Goal: Task Accomplishment & Management: Manage account settings

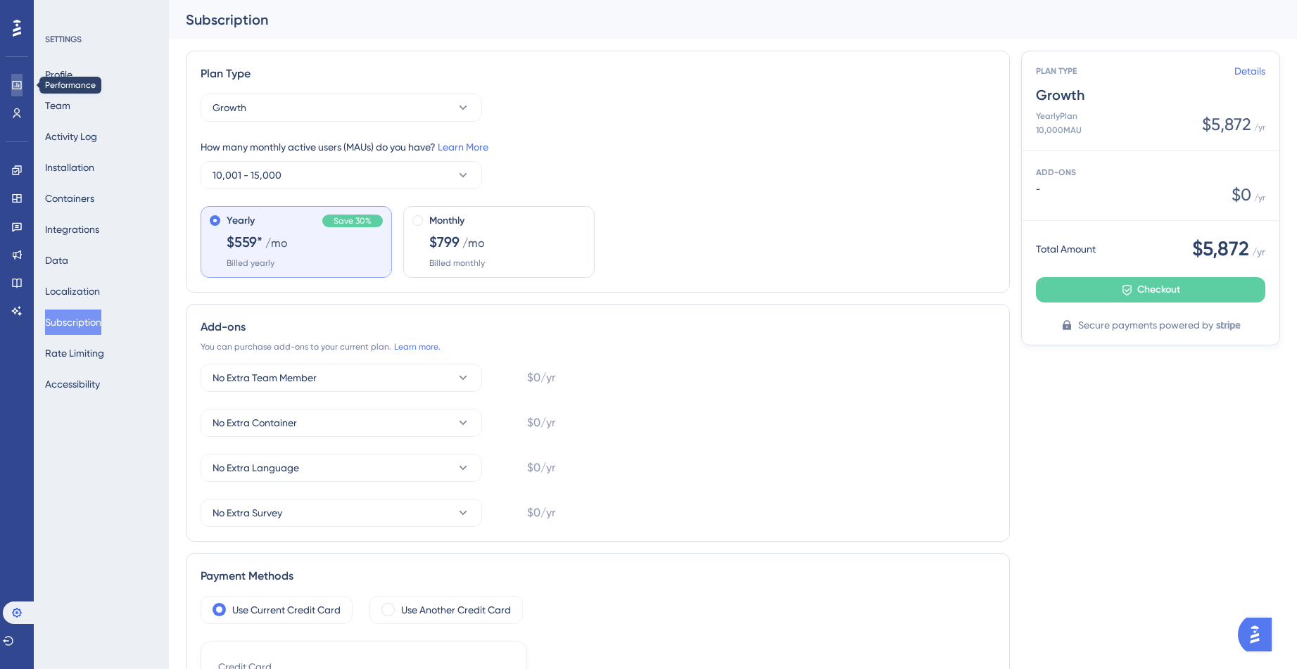
click at [15, 89] on icon at bounding box center [16, 85] width 9 height 8
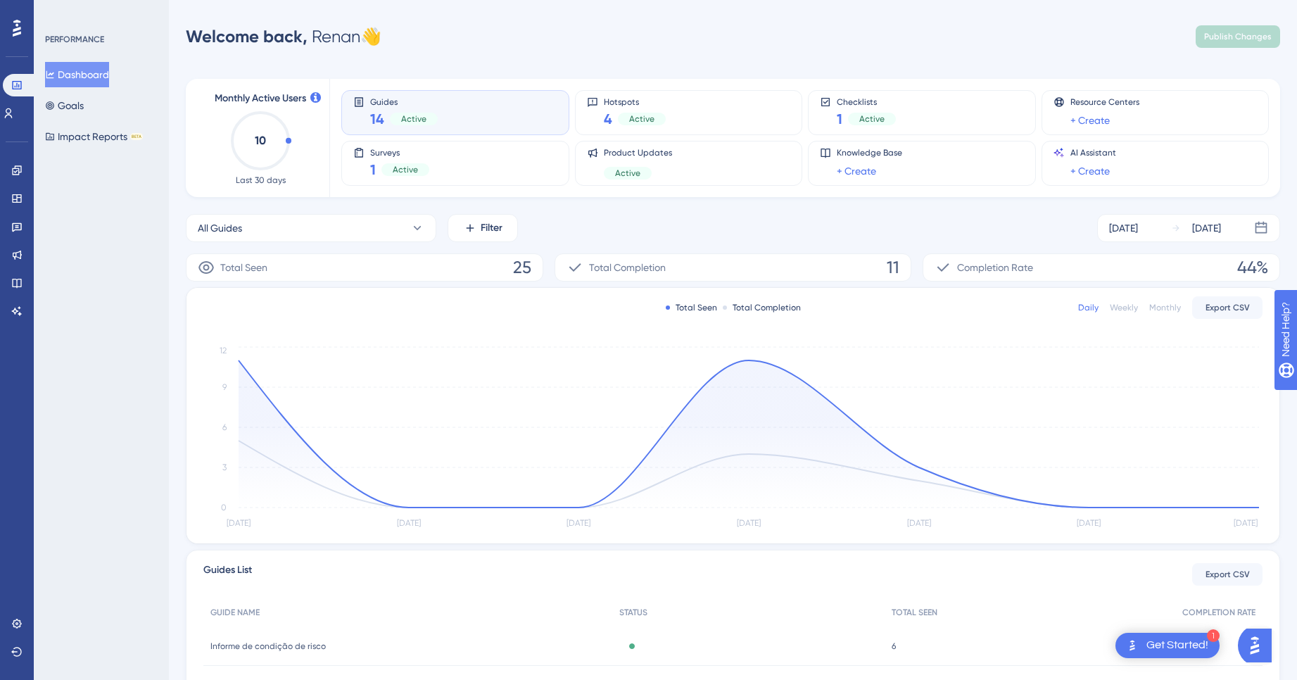
click at [18, 31] on icon at bounding box center [17, 28] width 8 height 18
click at [10, 117] on link at bounding box center [17, 113] width 28 height 23
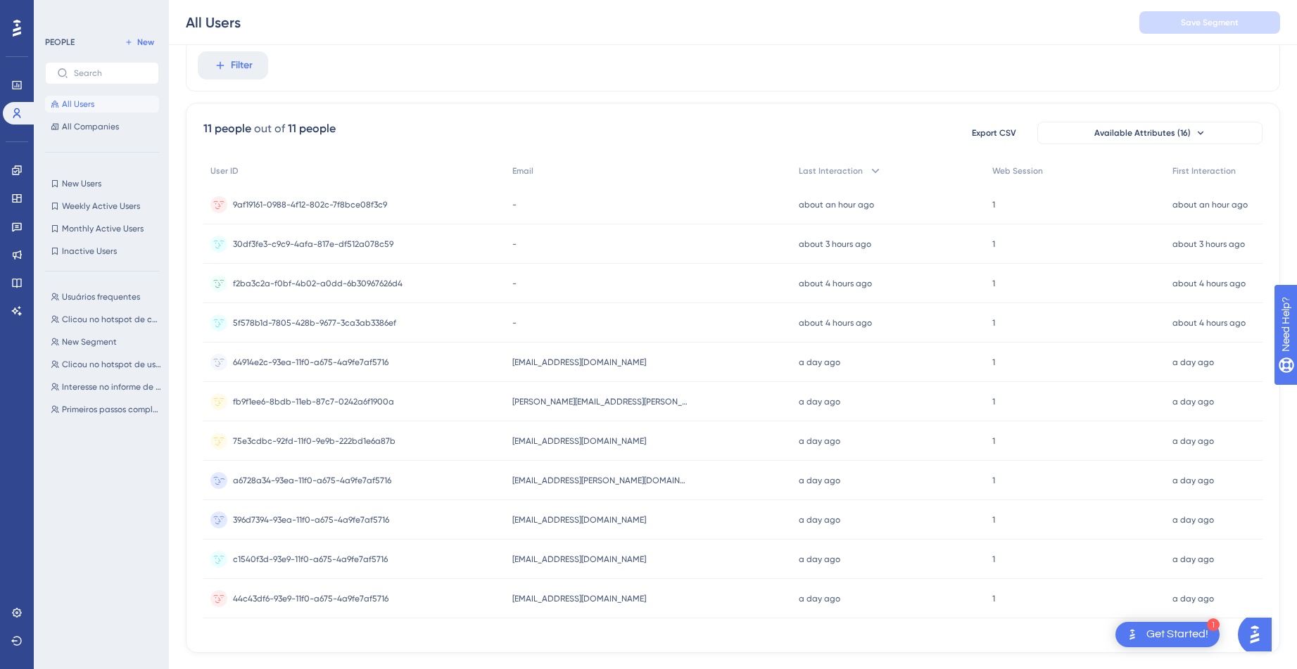
scroll to position [74, 0]
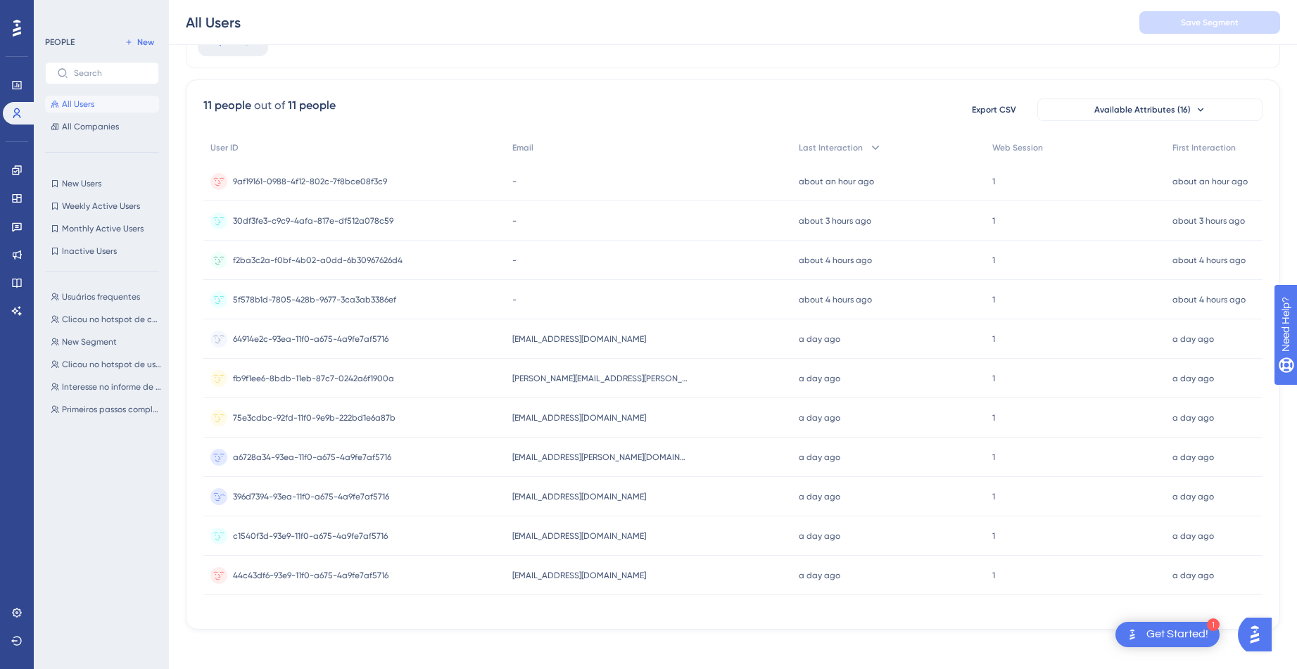
click at [539, 495] on span "[EMAIL_ADDRESS][DOMAIN_NAME]" at bounding box center [579, 496] width 134 height 11
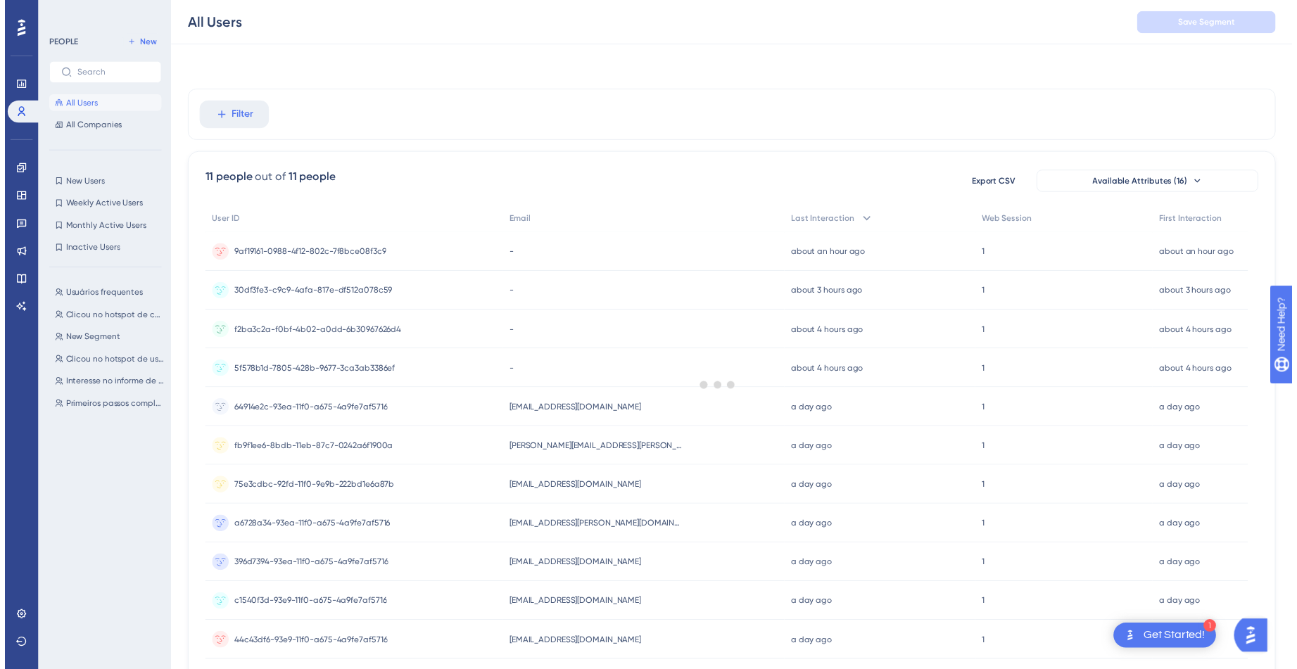
scroll to position [74, 0]
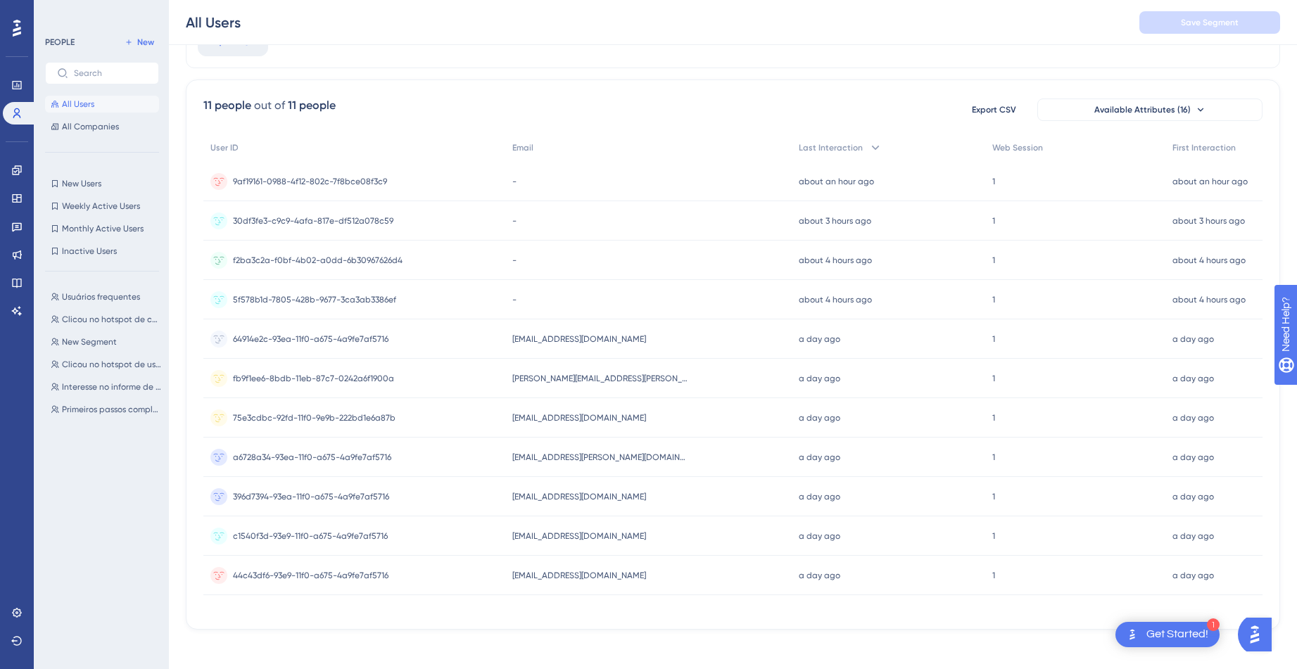
click at [334, 492] on span "396d7394-93ea-11f0-a675-4a9fe7af5716" at bounding box center [311, 496] width 156 height 11
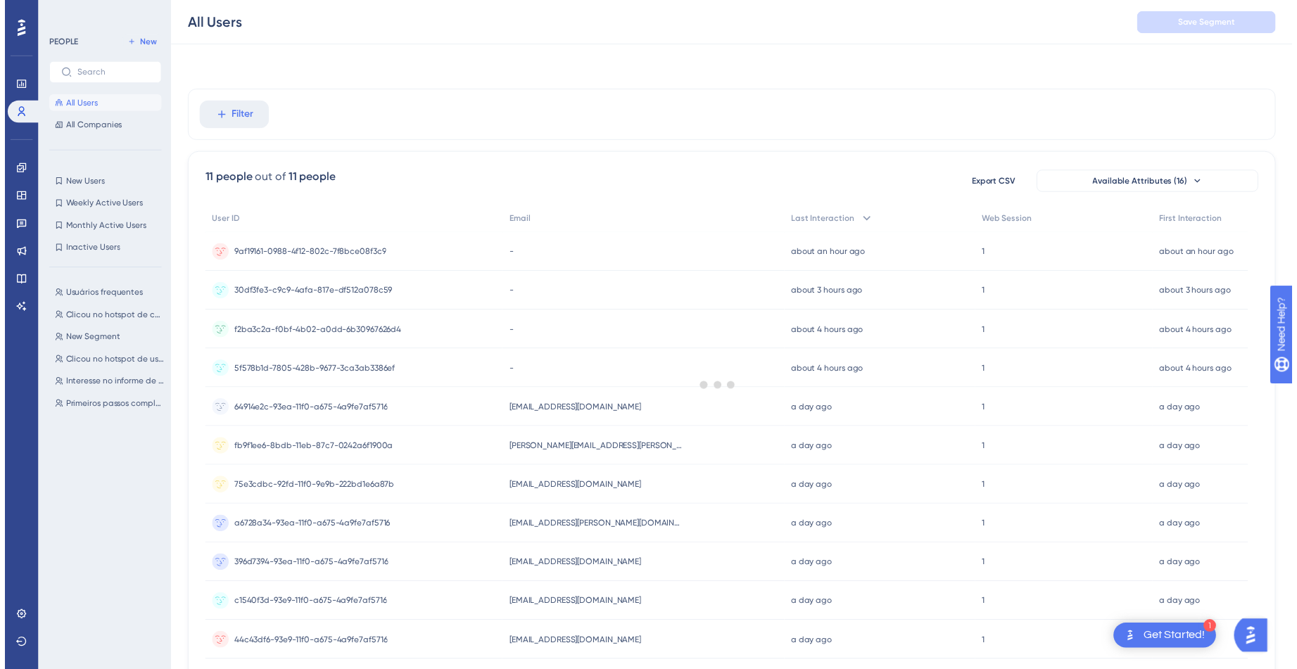
scroll to position [74, 0]
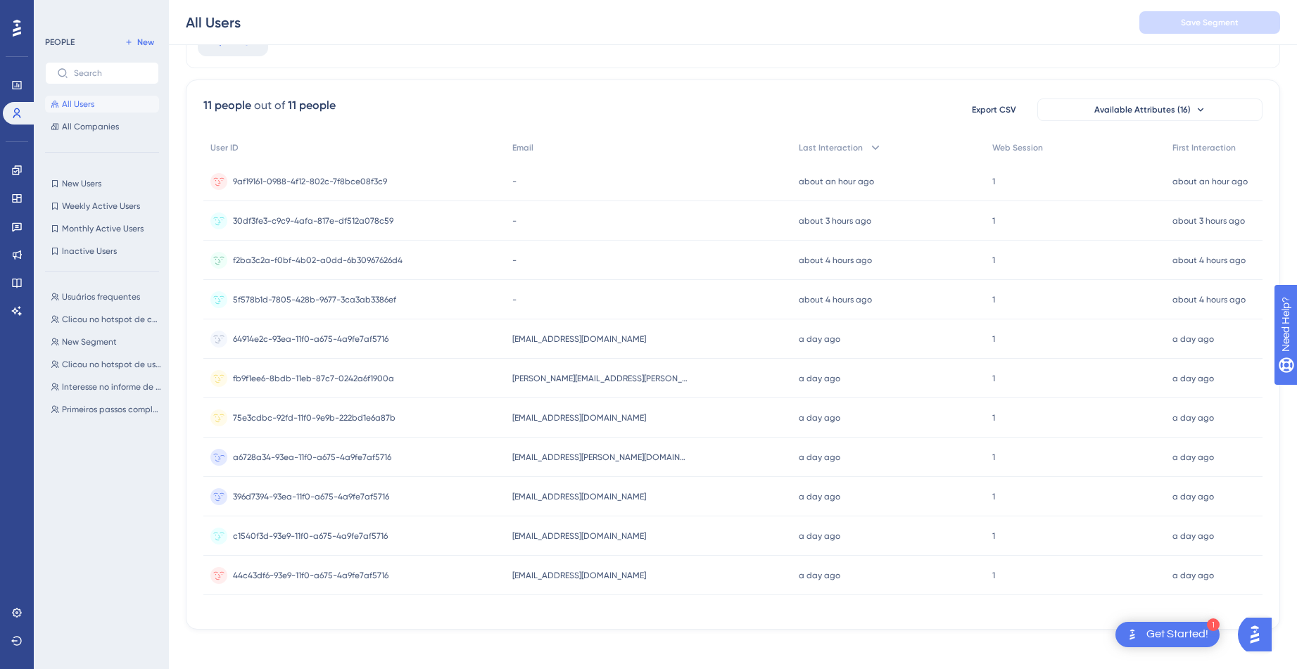
click at [334, 454] on span "a6728a34-93ea-11f0-a675-4a9fe7af5716" at bounding box center [312, 457] width 158 height 11
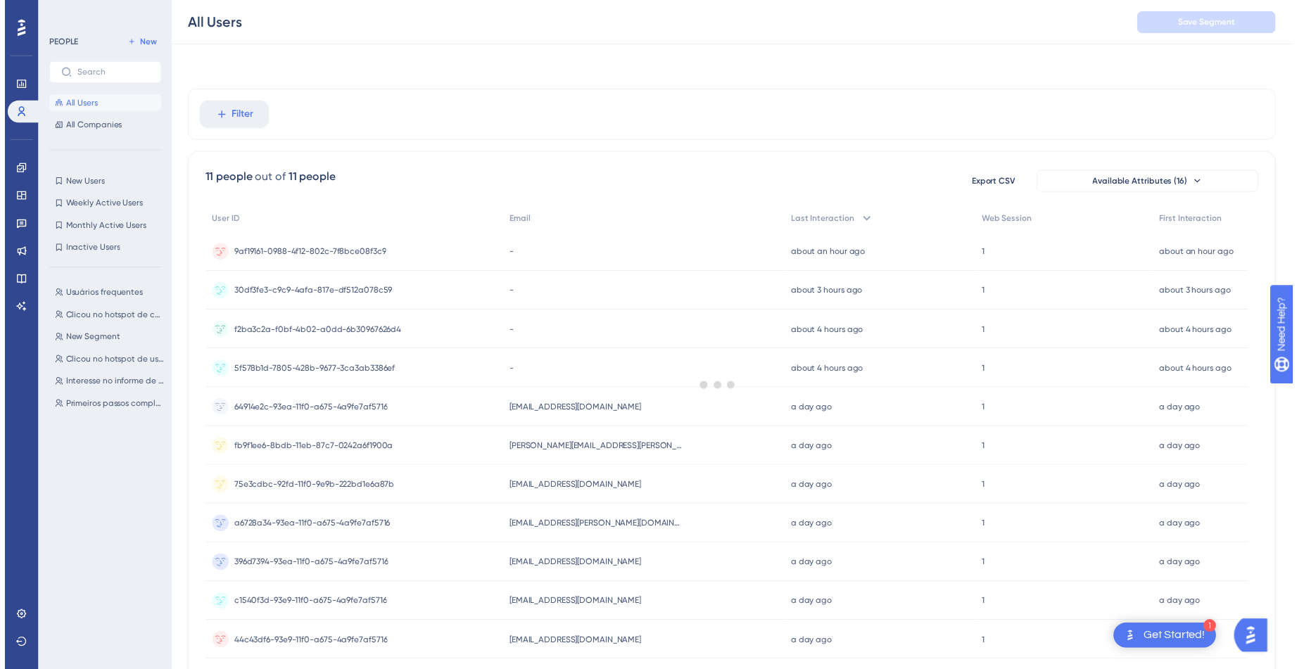
scroll to position [74, 0]
